Goal: Task Accomplishment & Management: Use online tool/utility

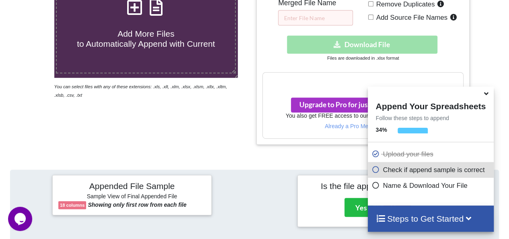
scroll to position [194, 0]
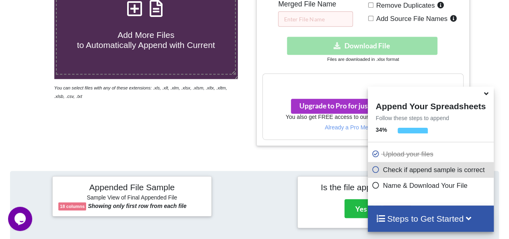
click at [487, 96] on icon at bounding box center [486, 92] width 8 height 7
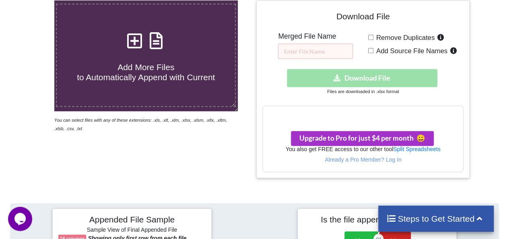
scroll to position [114, 0]
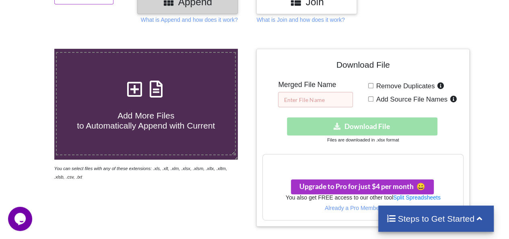
click at [302, 101] on input "text" at bounding box center [315, 99] width 75 height 15
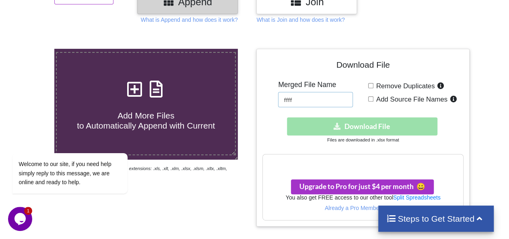
type input "ffff"
click at [357, 126] on div "Download hidden Download File" at bounding box center [362, 126] width 201 height 18
click at [391, 128] on div "Download hidden Download File" at bounding box center [362, 126] width 201 height 18
click at [20, 141] on icon "Chat attention grabber" at bounding box center [17, 141] width 7 height 7
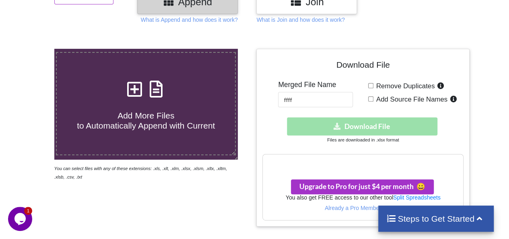
click at [343, 123] on div "Download hidden Download File" at bounding box center [362, 126] width 201 height 18
click at [355, 125] on div "Download hidden Download File" at bounding box center [362, 126] width 201 height 18
click at [401, 165] on h3 "Your files are more than 1 MB" at bounding box center [363, 162] width 200 height 9
click at [370, 85] on input "Remove Duplicates" at bounding box center [370, 85] width 5 height 5
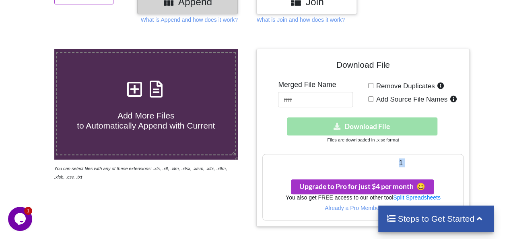
checkbox input "true"
click at [372, 101] on div "Remove Duplicates Add Source File Names" at bounding box center [415, 94] width 95 height 27
click at [370, 99] on input "Add Source File Names" at bounding box center [370, 98] width 5 height 5
checkbox input "true"
click at [372, 85] on input "Remove Duplicates" at bounding box center [370, 85] width 5 height 5
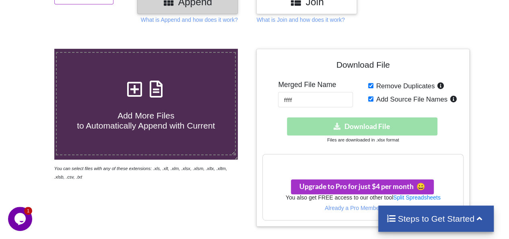
checkbox input "false"
click at [372, 99] on input "Add Source File Names" at bounding box center [370, 98] width 5 height 5
checkbox input "false"
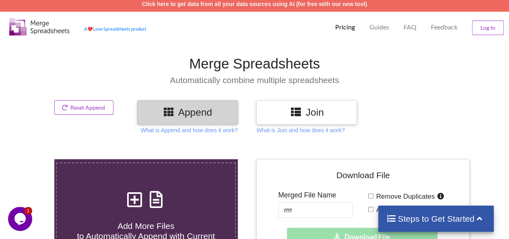
scroll to position [0, 0]
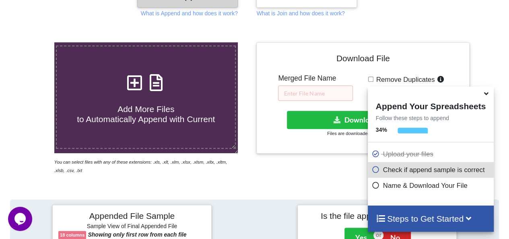
scroll to position [118, 0]
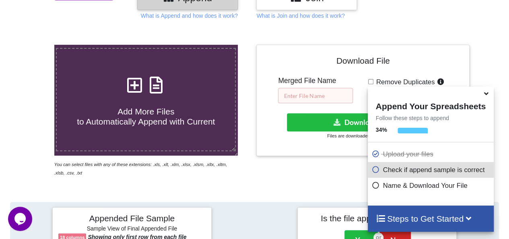
click at [325, 95] on input "text" at bounding box center [315, 95] width 75 height 15
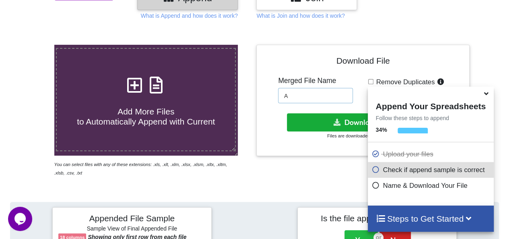
type input "A"
click at [341, 121] on button "Download File" at bounding box center [362, 122] width 151 height 18
